Goal: Transaction & Acquisition: Obtain resource

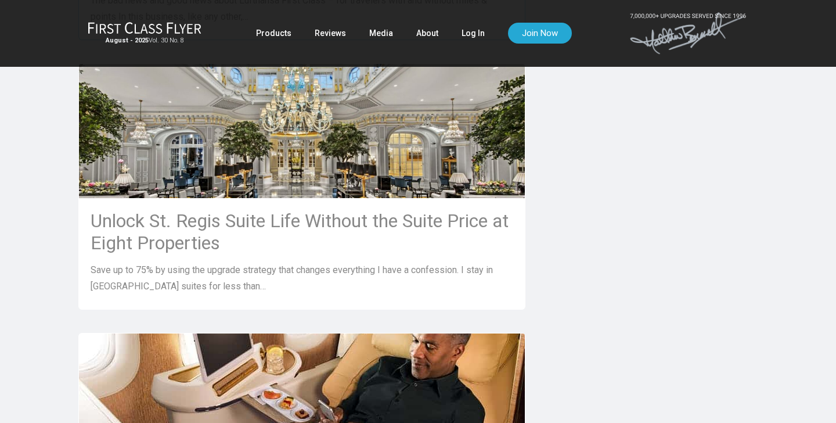
scroll to position [531, 0]
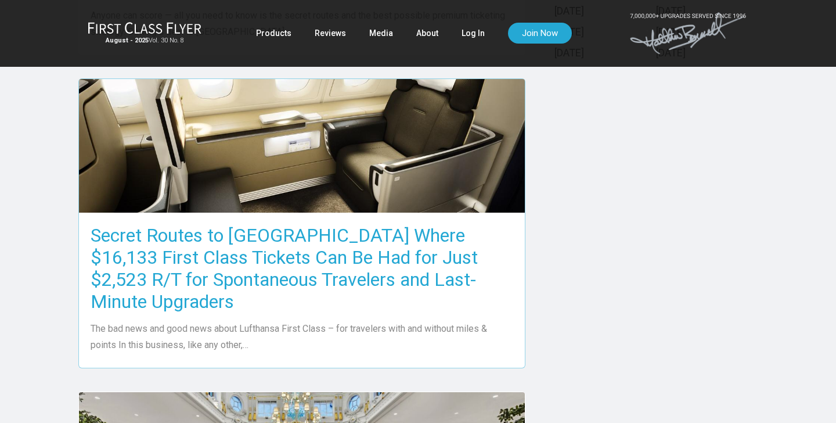
click at [301, 255] on h3 "Secret Routes to Europe Where $16,133 First Class Tickets Can Be Had for Just $…" at bounding box center [302, 268] width 423 height 88
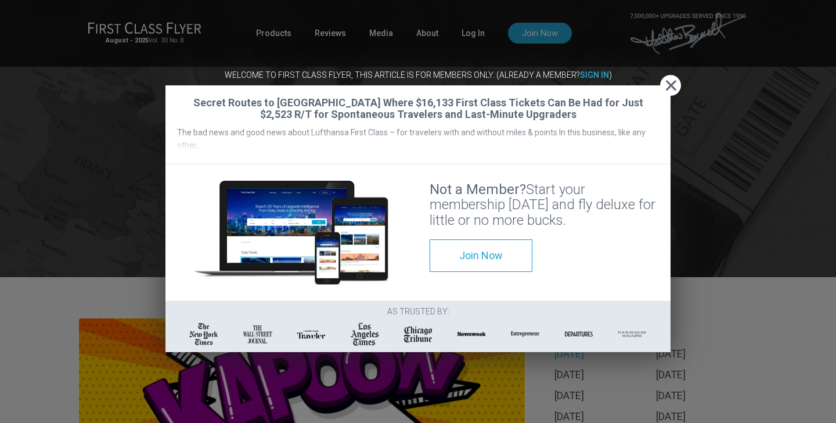
click at [676, 86] on span "Close" at bounding box center [670, 86] width 21 height 12
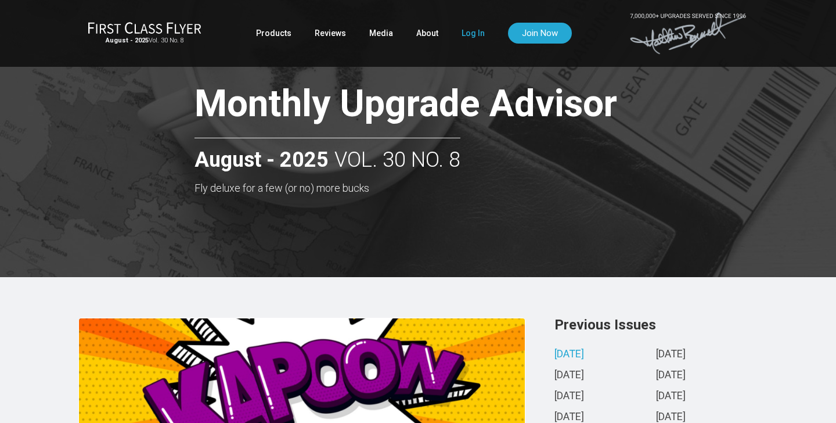
click at [467, 33] on link "Log In" at bounding box center [473, 33] width 23 height 21
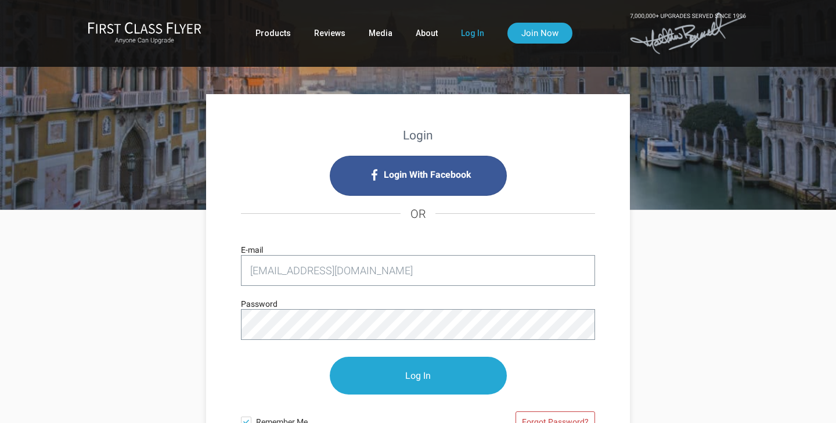
type input "[EMAIL_ADDRESS][DOMAIN_NAME]"
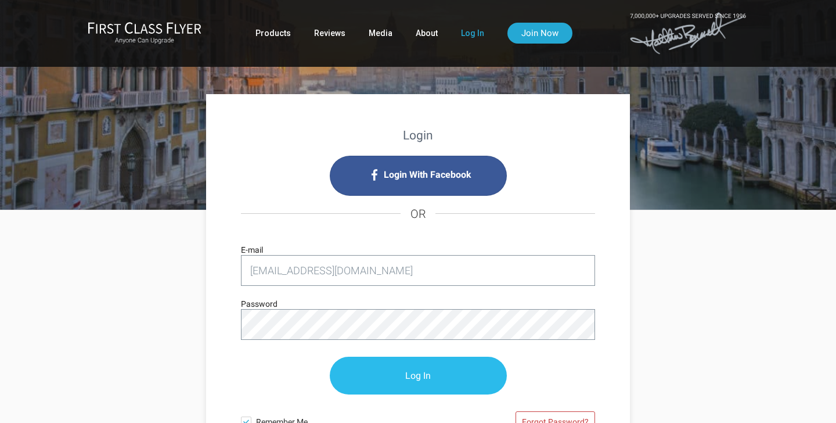
click at [431, 383] on input "Log In" at bounding box center [418, 376] width 177 height 38
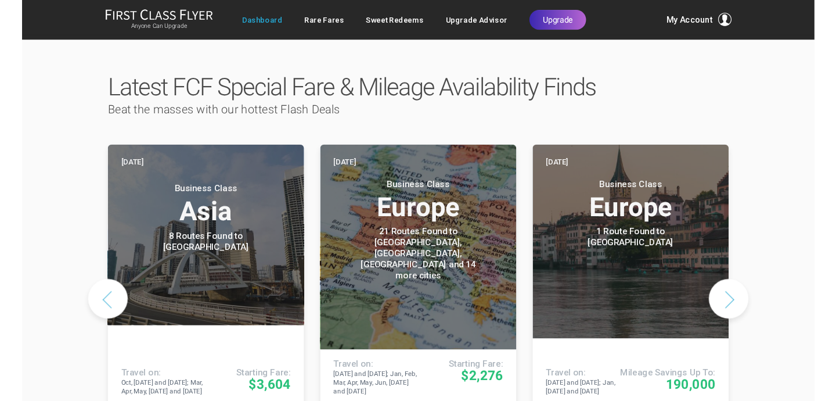
scroll to position [571, 0]
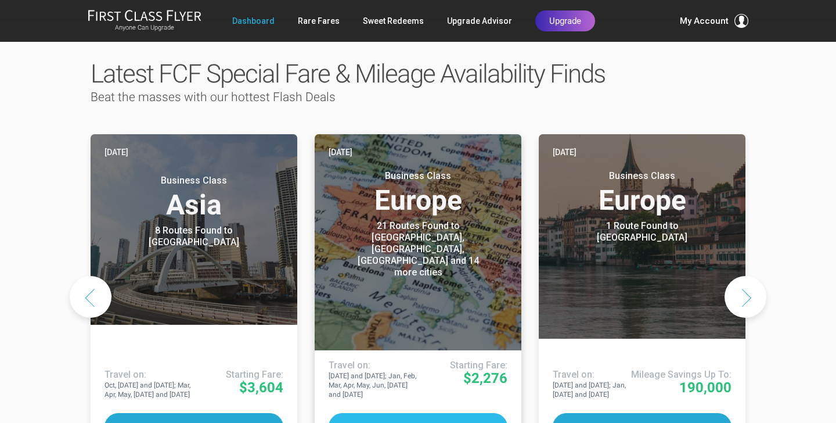
click at [428, 413] on button "Deal Details" at bounding box center [418, 426] width 179 height 27
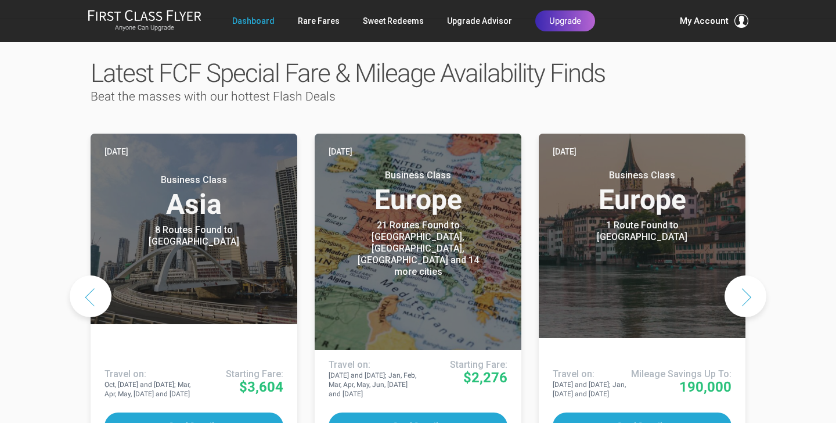
scroll to position [572, 0]
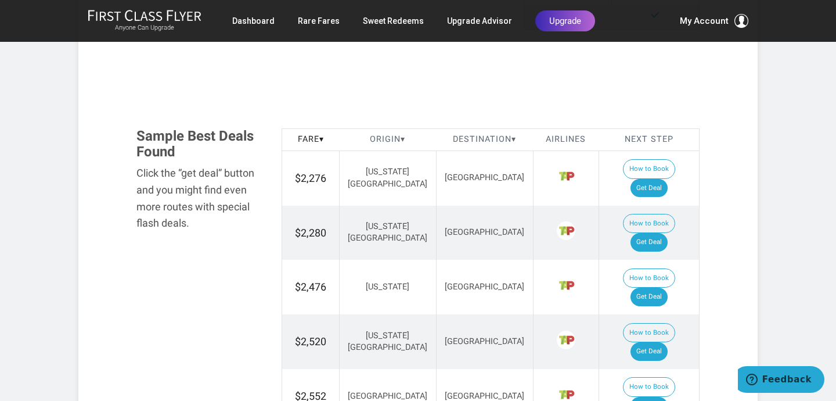
scroll to position [701, 0]
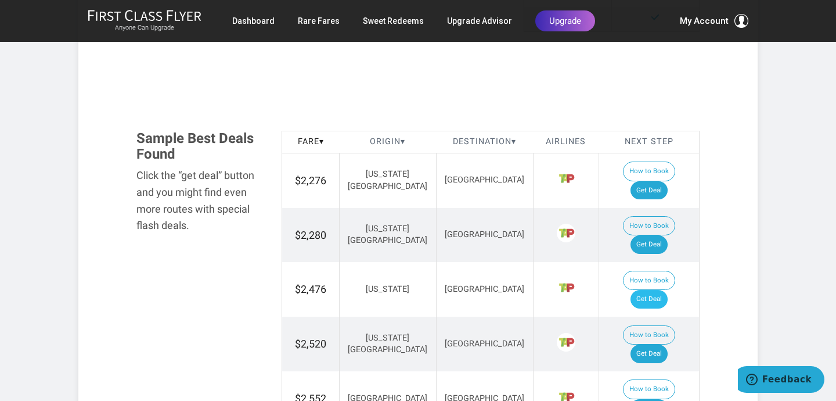
click at [656, 290] on link "Get Deal" at bounding box center [649, 299] width 37 height 19
